Goal: Navigation & Orientation: Find specific page/section

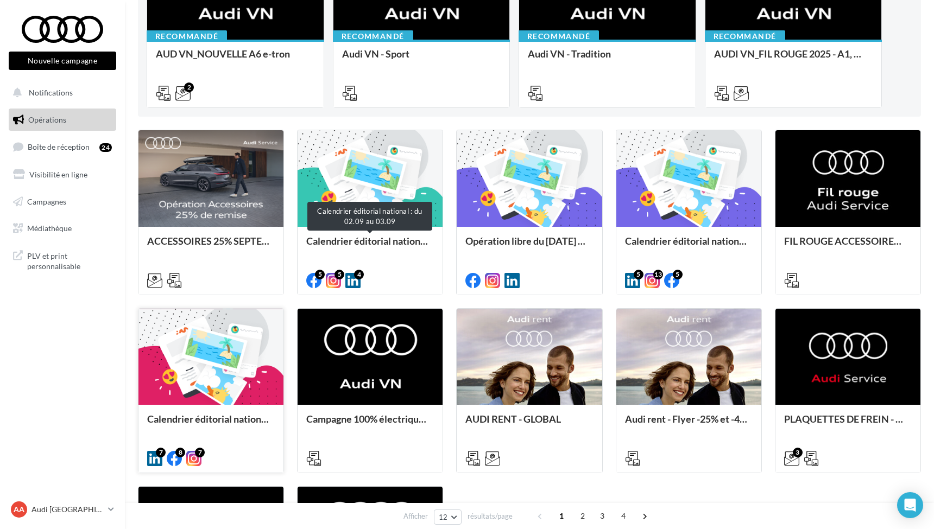
scroll to position [206, 0]
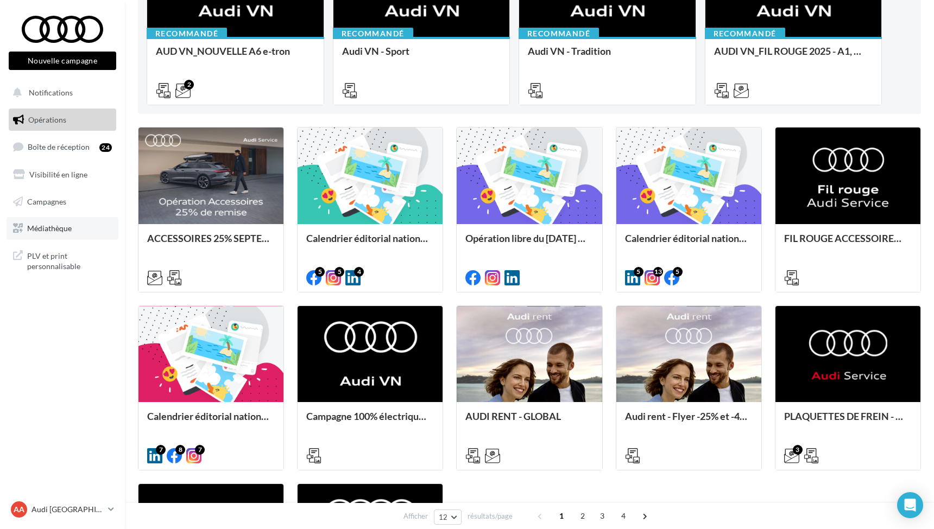
click at [52, 224] on span "Médiathèque" at bounding box center [49, 228] width 45 height 9
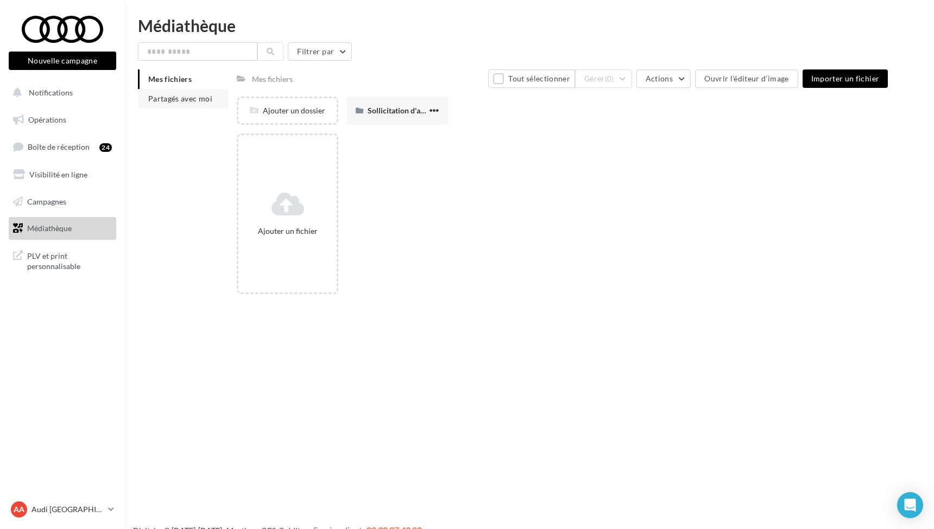
click at [185, 100] on span "Partagés avec moi" at bounding box center [180, 98] width 64 height 9
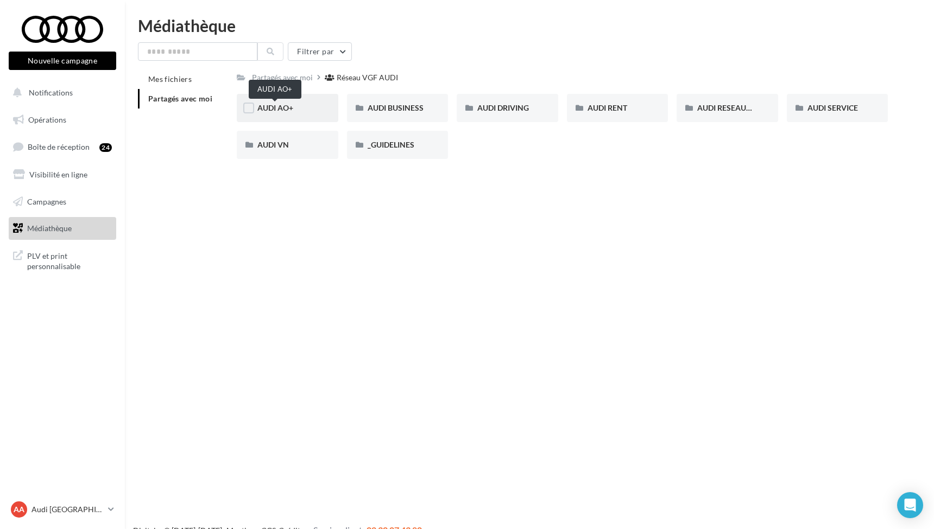
click at [283, 111] on span "AUDI AO+" at bounding box center [275, 107] width 36 height 9
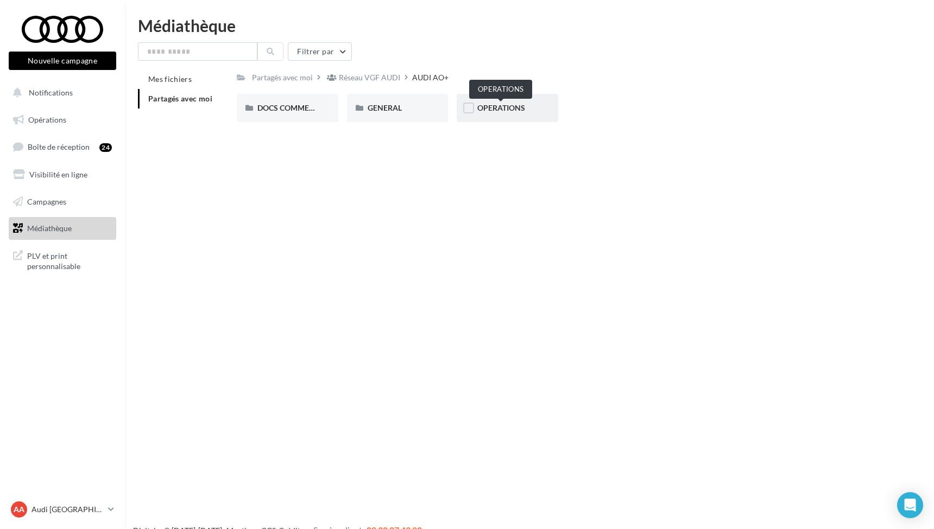
click at [487, 112] on span "OPERATIONS" at bounding box center [501, 107] width 48 height 9
click at [50, 146] on span "Boîte de réception" at bounding box center [59, 146] width 62 height 9
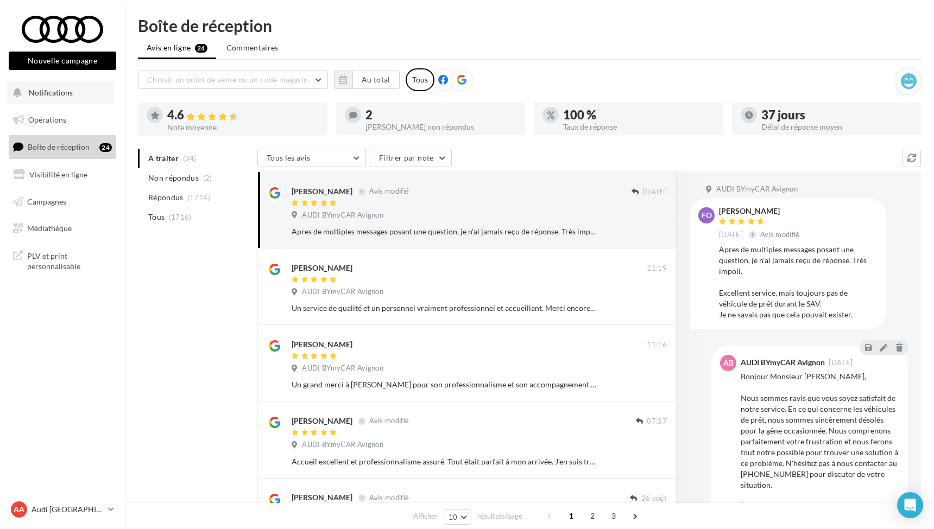
click at [50, 89] on span "Notifications" at bounding box center [51, 92] width 44 height 9
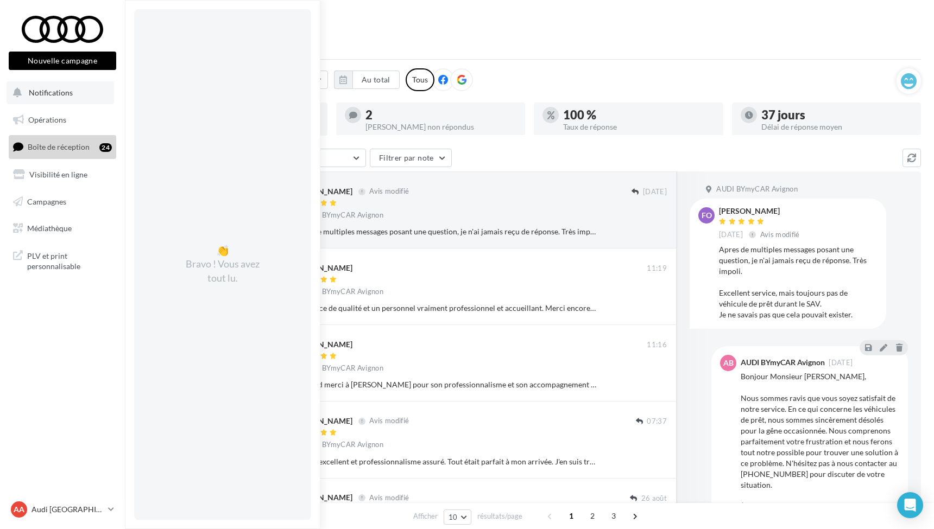
click at [50, 93] on span "Notifications" at bounding box center [51, 92] width 44 height 9
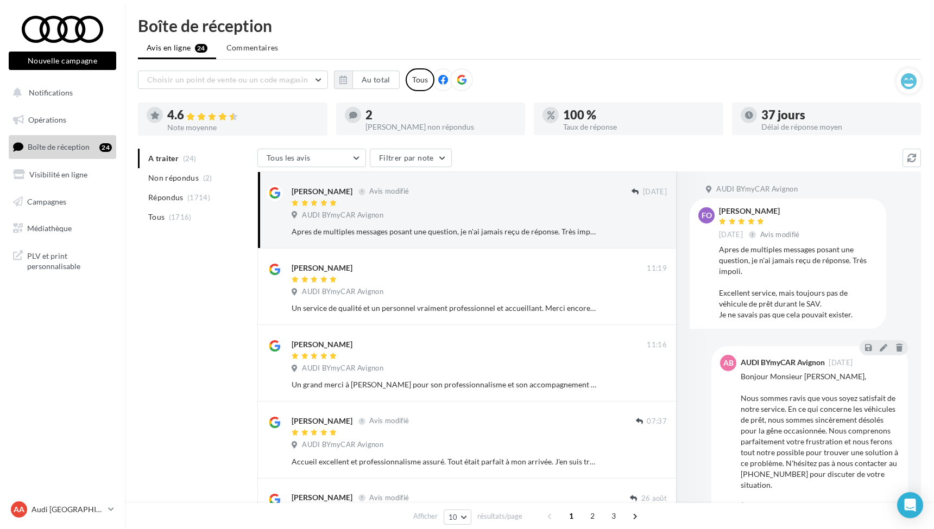
click at [52, 58] on button "Nouvelle campagne" at bounding box center [62, 61] width 107 height 18
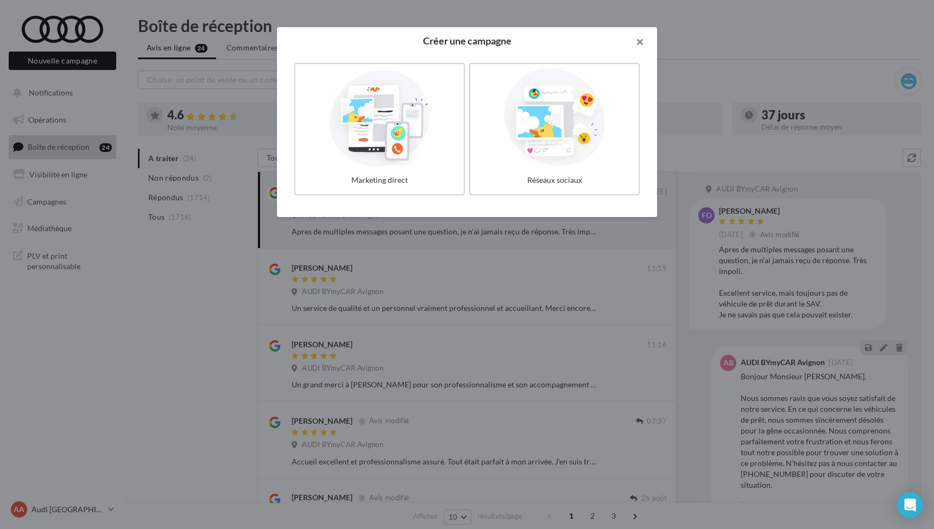
click at [637, 41] on button "button" at bounding box center [634, 43] width 43 height 33
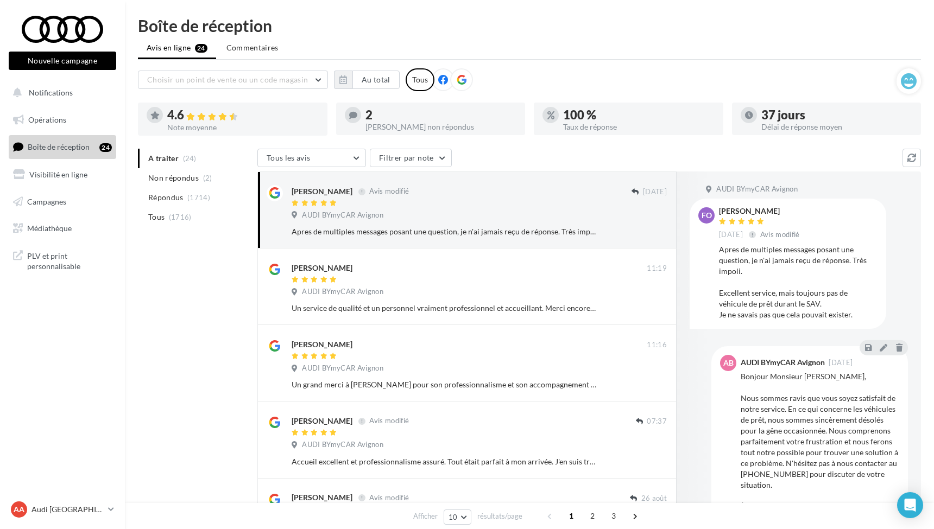
click at [55, 26] on div at bounding box center [62, 29] width 87 height 27
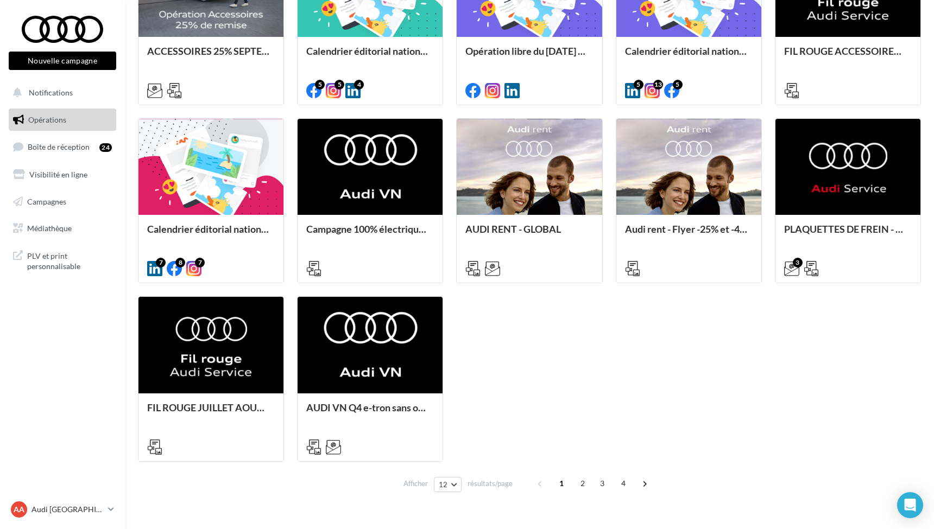
scroll to position [395, 0]
